Goal: Transaction & Acquisition: Purchase product/service

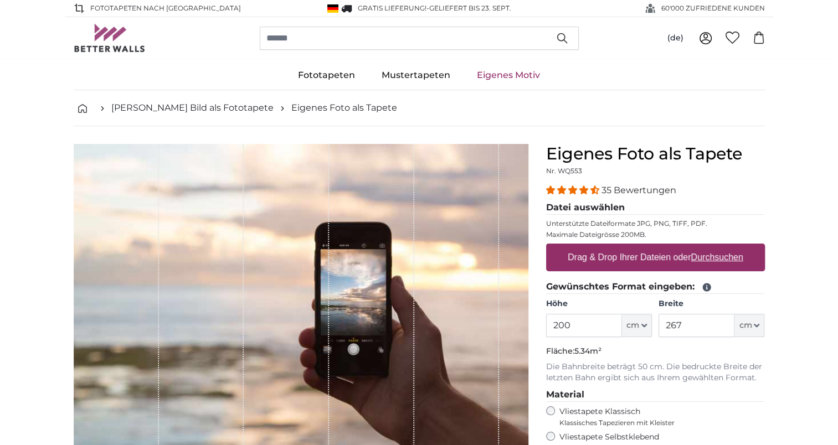
drag, startPoint x: 813, startPoint y: 314, endPoint x: 807, endPoint y: 358, distance: 45.3
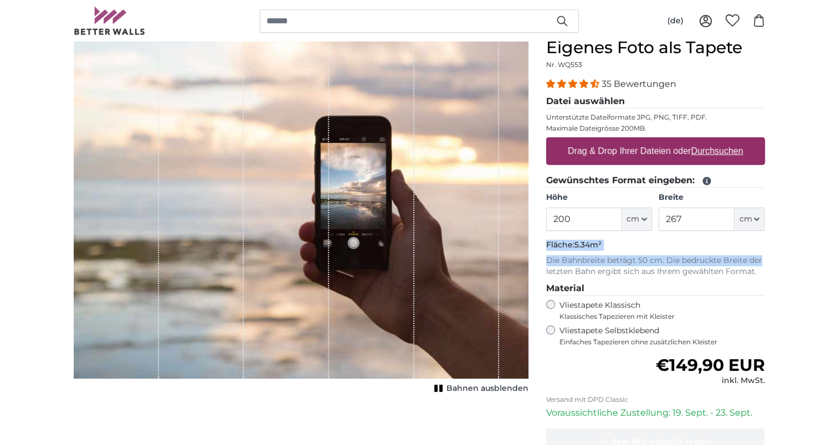
scroll to position [103, 0]
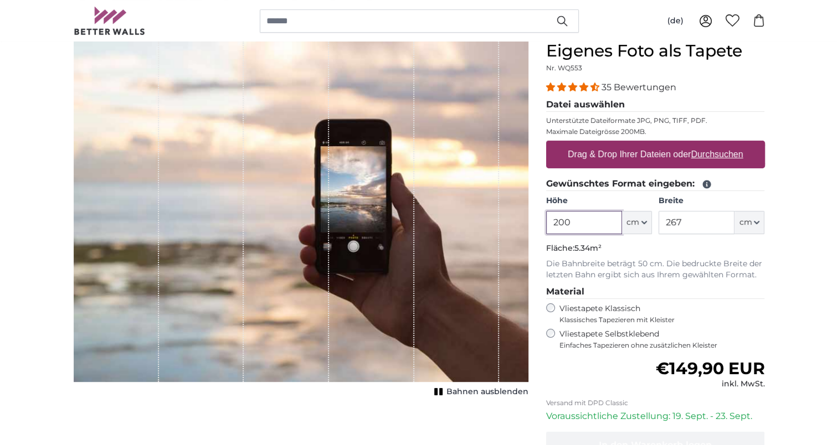
click at [571, 219] on input "200" at bounding box center [584, 222] width 76 height 23
type input "290"
click at [688, 224] on input "267" at bounding box center [697, 222] width 76 height 23
type input "2"
type input "300"
